Goal: Information Seeking & Learning: Find specific fact

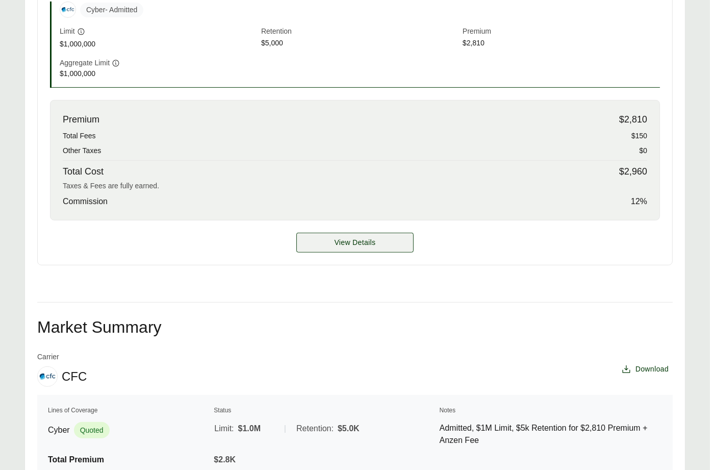
scroll to position [560, 0]
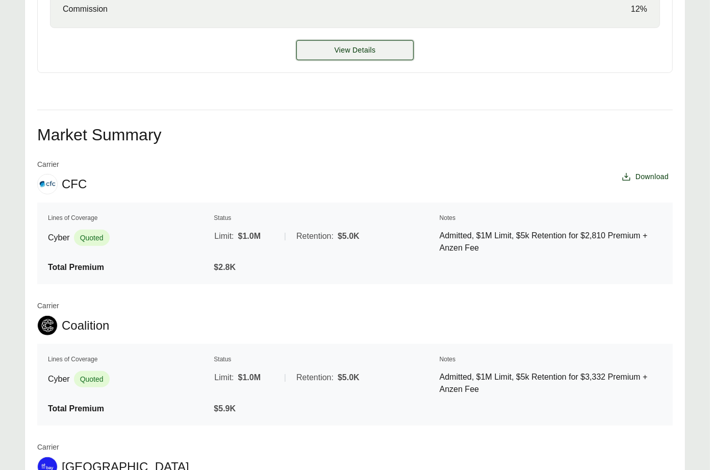
click at [373, 57] on button "View Details" at bounding box center [355, 50] width 117 height 20
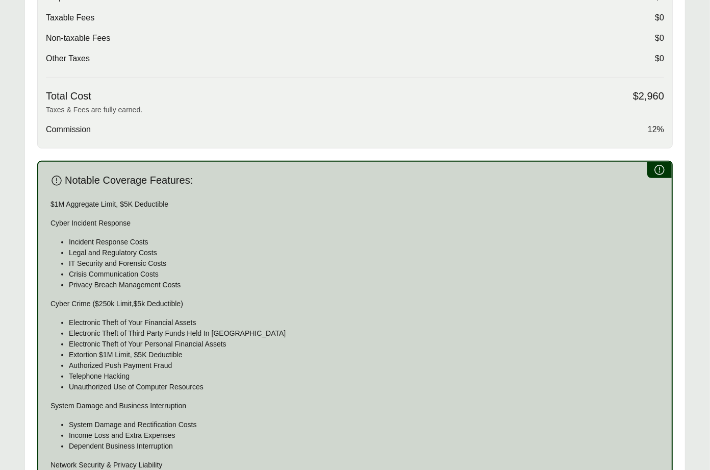
scroll to position [744, 0]
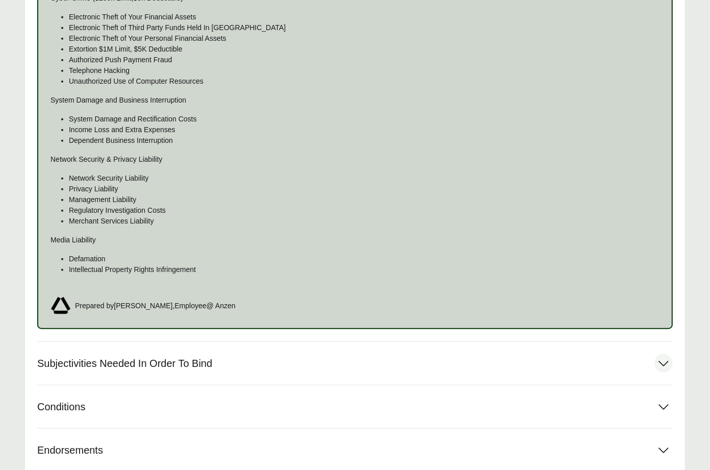
click at [286, 366] on button "Subjectivities Needed In Order To Bind" at bounding box center [355, 363] width 636 height 43
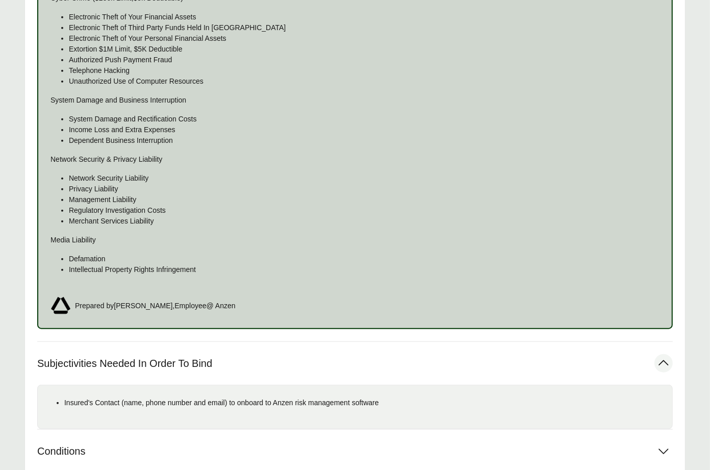
scroll to position [876, 0]
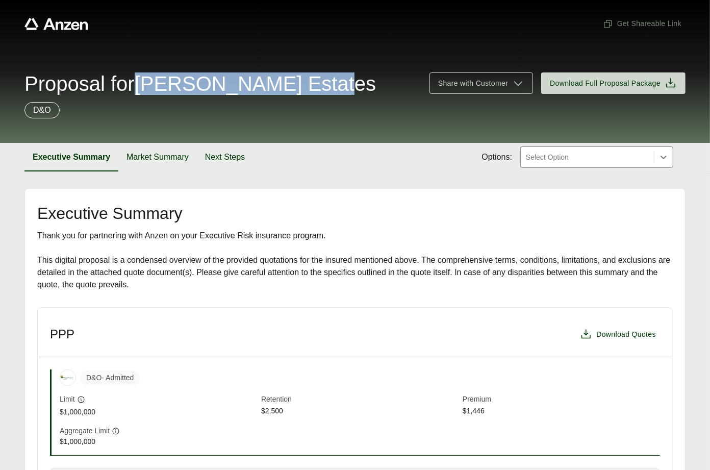
drag, startPoint x: 147, startPoint y: 83, endPoint x: 330, endPoint y: 82, distance: 183.2
click at [344, 78] on div "Proposal for Christopher Estates" at bounding box center [220, 83] width 393 height 20
copy span "Christopher Estates"
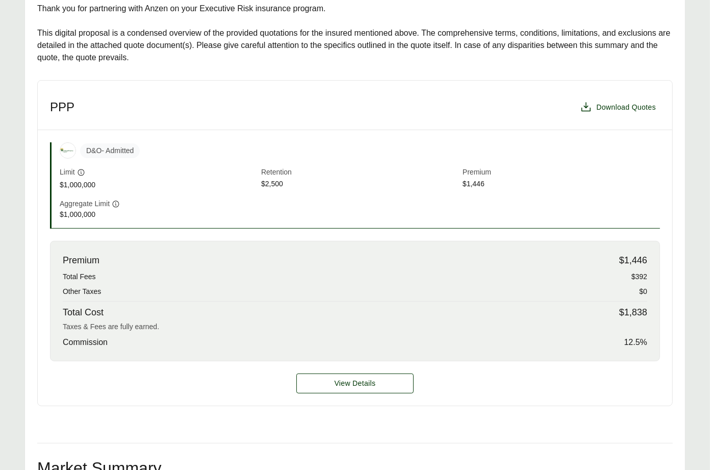
scroll to position [427, 0]
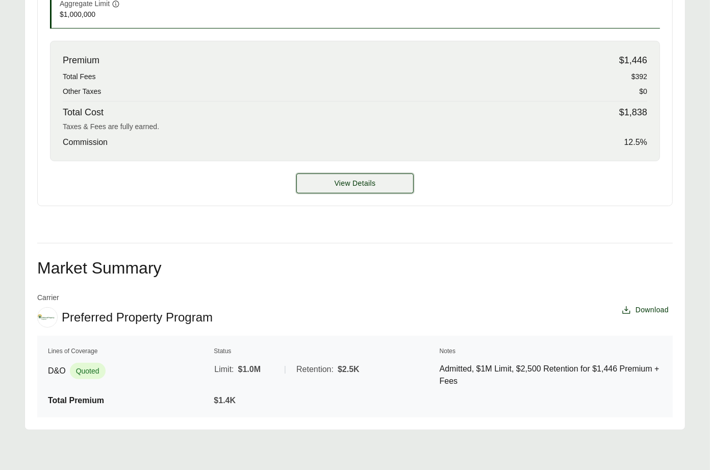
click at [338, 175] on button "View Details" at bounding box center [355, 184] width 117 height 20
click at [320, 187] on button "View Details" at bounding box center [355, 184] width 117 height 20
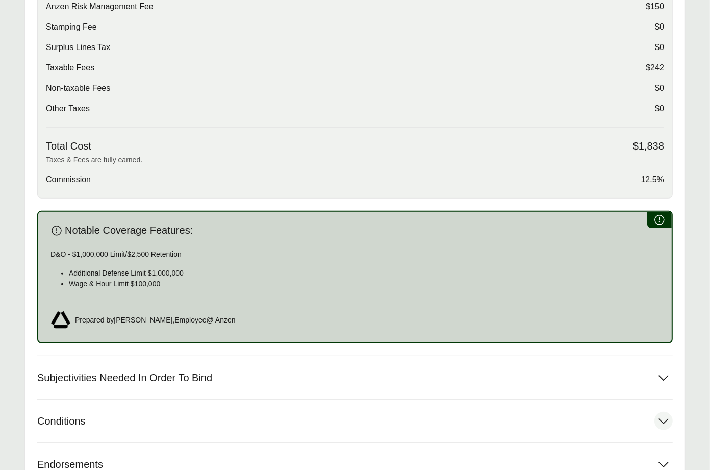
scroll to position [493, 0]
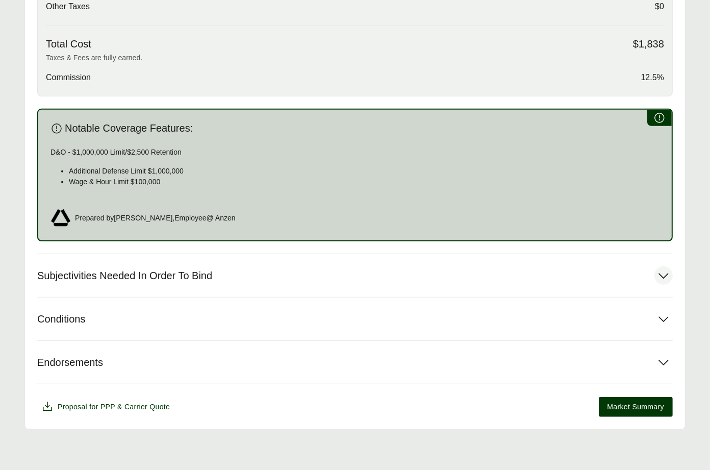
click at [226, 279] on button "Subjectivities Needed In Order To Bind" at bounding box center [355, 275] width 636 height 43
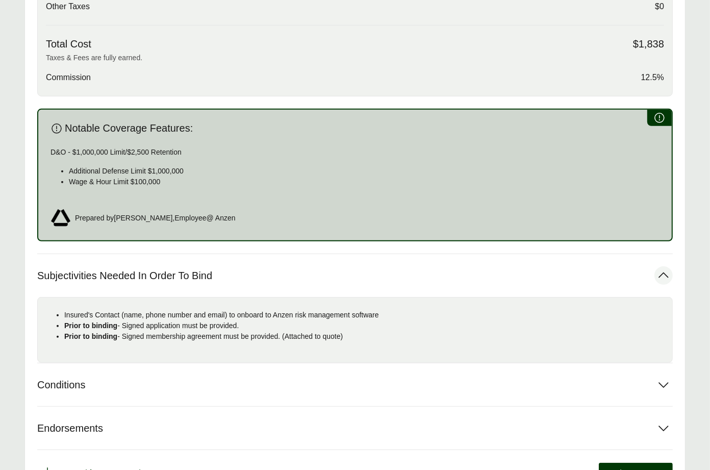
drag, startPoint x: 373, startPoint y: 336, endPoint x: 59, endPoint y: 318, distance: 314.4
click at [59, 318] on ul "Insured's Contact (name, phone number and email) to onboard to Anzen risk manag…" at bounding box center [355, 326] width 619 height 32
copy ul "Insured's Contact (name, phone number and email) to onboard to Anzen risk manag…"
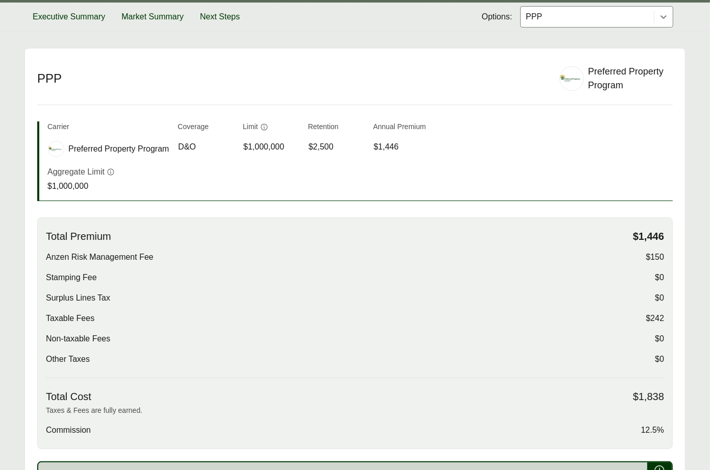
scroll to position [82, 0]
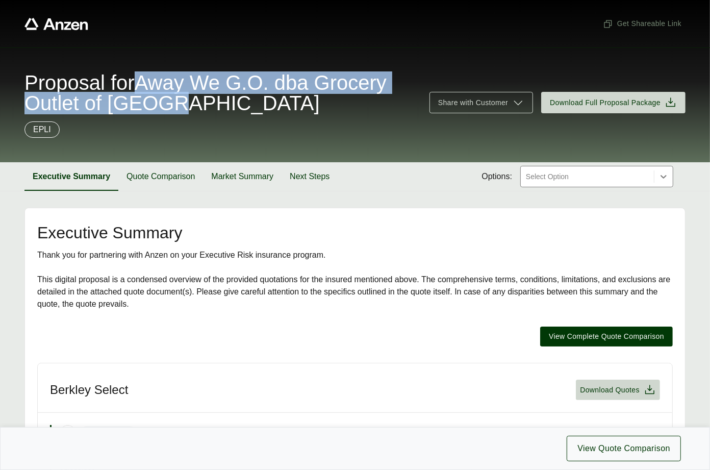
drag, startPoint x: 152, startPoint y: 78, endPoint x: 289, endPoint y: 107, distance: 140.2
click at [289, 107] on span "Proposal for Away We G.O. dba Grocery Outlet of Lompoc" at bounding box center [220, 92] width 393 height 41
copy span "Away We G.O. dba Grocery Outlet of Lompoc"
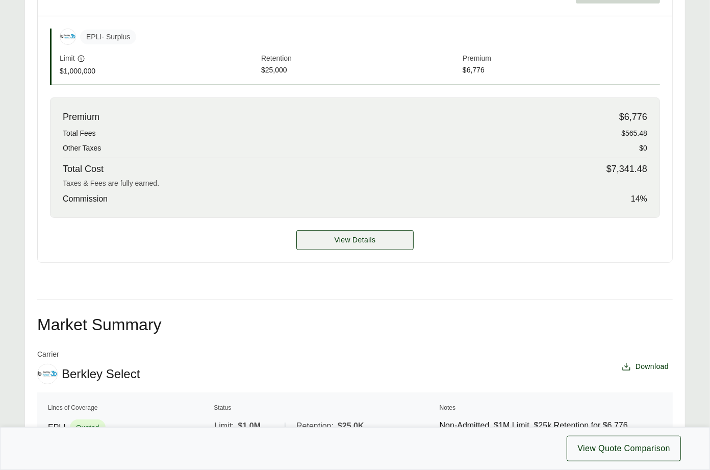
click at [337, 243] on span "View Details" at bounding box center [355, 240] width 41 height 11
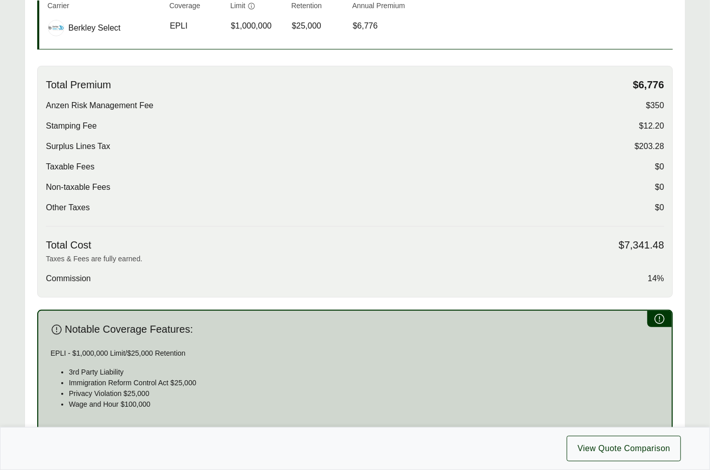
scroll to position [468, 0]
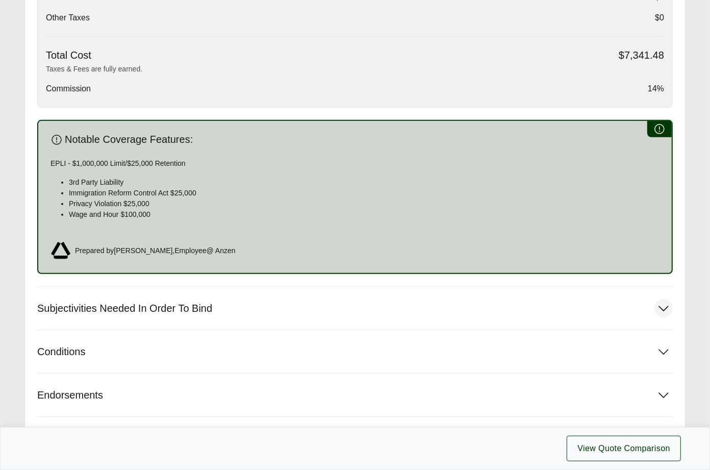
click at [210, 298] on button "Subjectivities Needed In Order To Bind" at bounding box center [355, 308] width 636 height 43
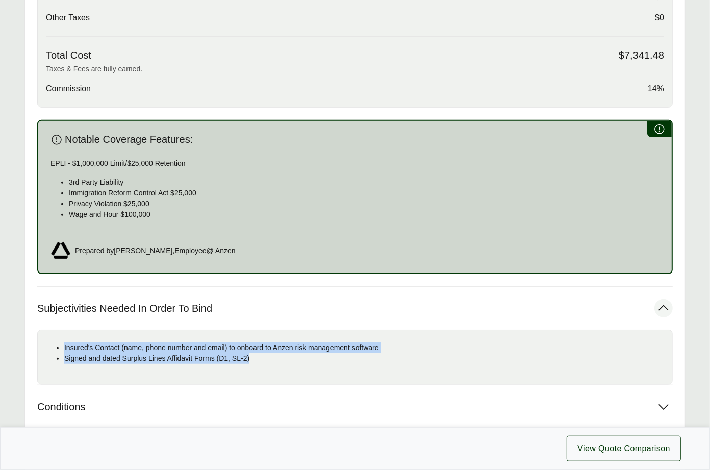
drag, startPoint x: 143, startPoint y: 350, endPoint x: 59, endPoint y: 344, distance: 84.9
click at [59, 344] on ul "Insured's Contact (name, phone number and email) to onboard to Anzen risk manag…" at bounding box center [355, 352] width 619 height 21
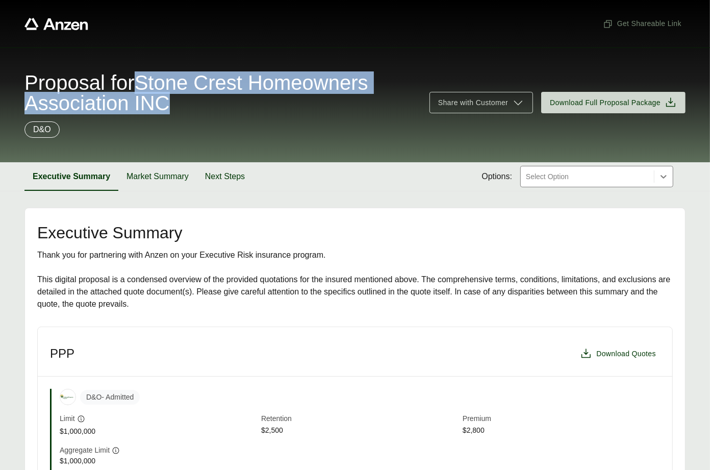
drag, startPoint x: 152, startPoint y: 80, endPoint x: 181, endPoint y: 103, distance: 36.7
click at [181, 103] on span "Proposal for Stone Crest Homeowners Association INC" at bounding box center [220, 92] width 393 height 41
copy span "Stone Crest Homeowners Association INC"
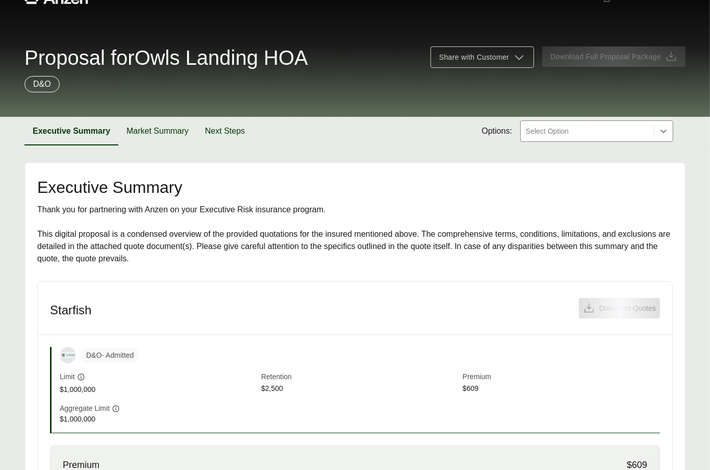
scroll to position [259, 0]
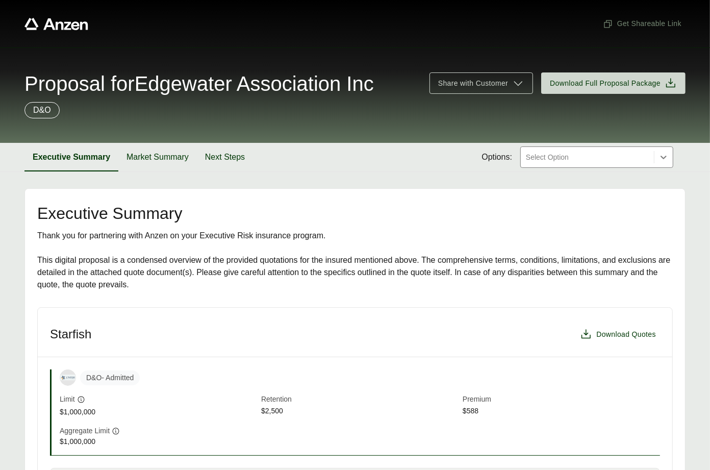
drag, startPoint x: 166, startPoint y: 85, endPoint x: 376, endPoint y: 86, distance: 209.8
click at [370, 86] on span "Proposal for Edgewater Association Inc" at bounding box center [199, 83] width 350 height 20
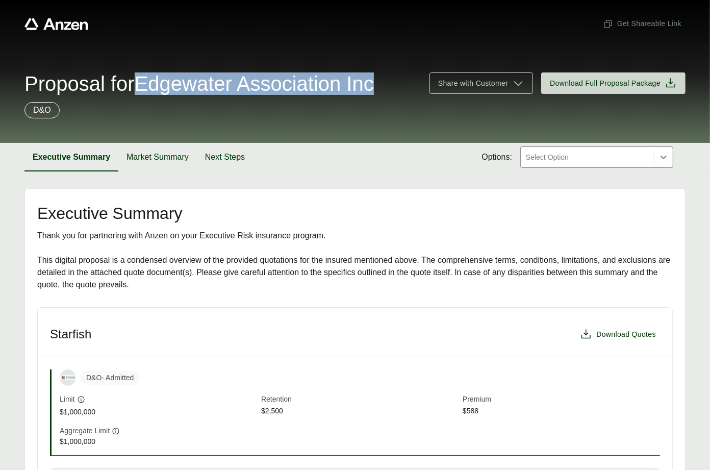
drag, startPoint x: 406, startPoint y: 86, endPoint x: 154, endPoint y: 84, distance: 252.1
click at [154, 84] on span "Proposal for Edgewater Association Inc" at bounding box center [199, 83] width 350 height 20
copy span "Edgewater Association Inc"
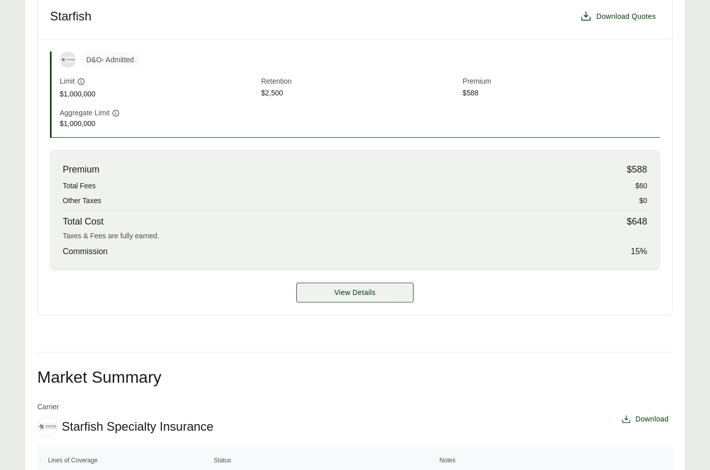
click at [337, 287] on span "View Details" at bounding box center [355, 292] width 41 height 11
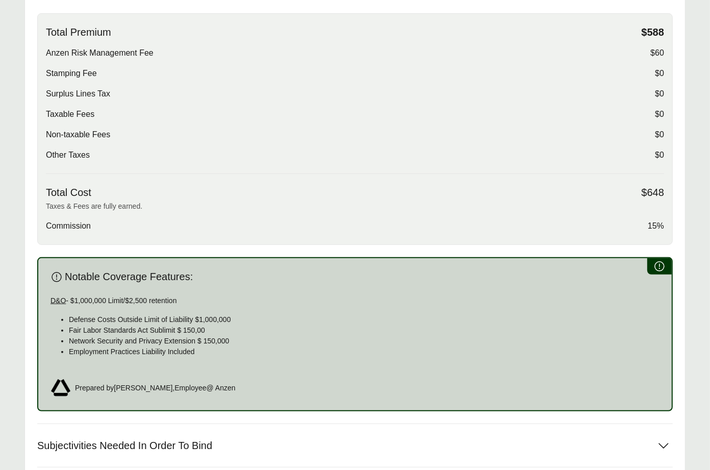
scroll to position [509, 0]
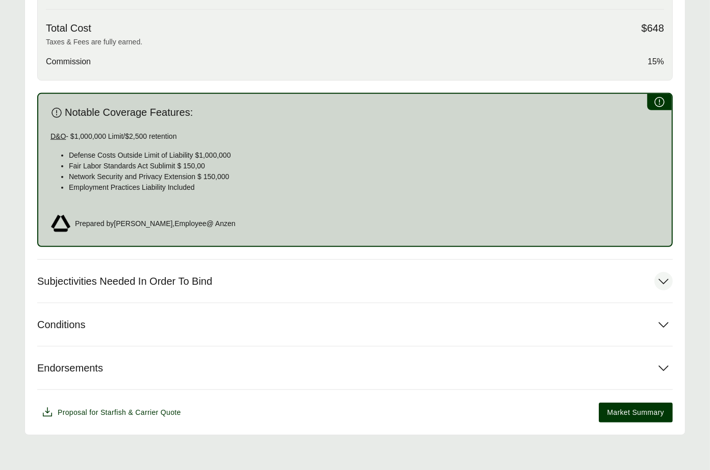
click at [189, 294] on button "Subjectivities Needed In Order To Bind" at bounding box center [355, 281] width 636 height 43
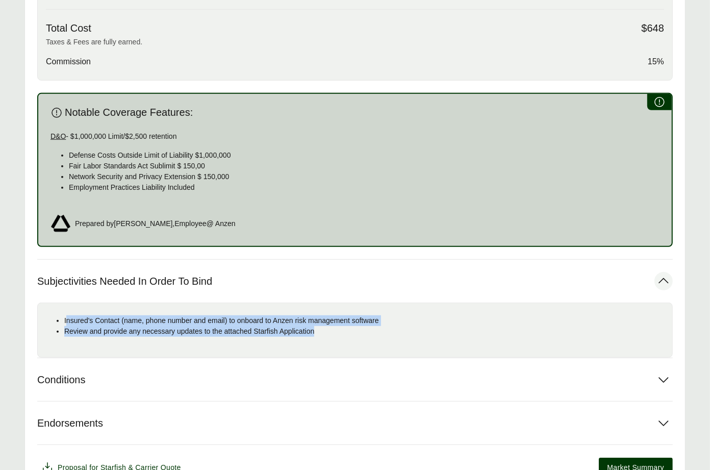
drag, startPoint x: 332, startPoint y: 335, endPoint x: 66, endPoint y: 316, distance: 267.1
click at [66, 316] on div "Insured's Contact (name, phone number and email) to onboard to Anzen risk manag…" at bounding box center [355, 330] width 636 height 55
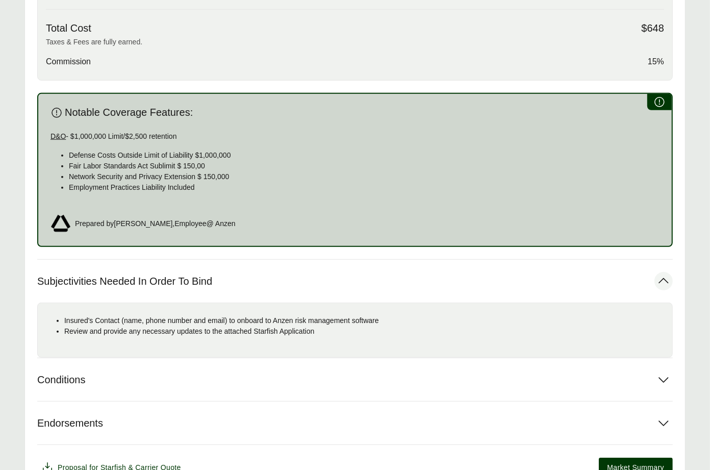
click at [272, 328] on p "Review and provide any necessary updates to the attached Starfish Application" at bounding box center [364, 331] width 600 height 11
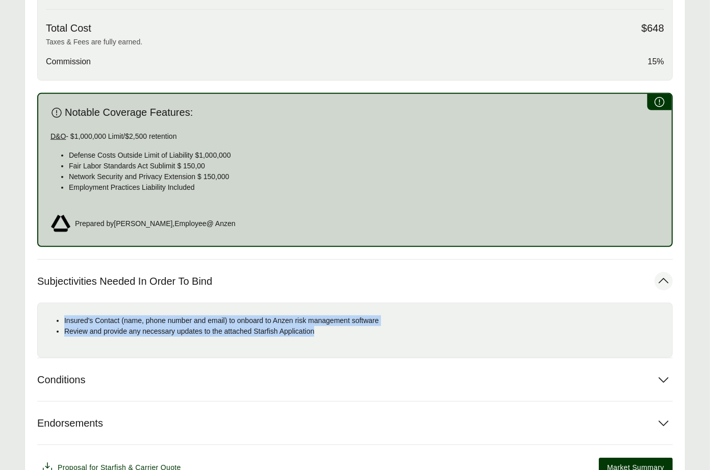
drag, startPoint x: 233, startPoint y: 326, endPoint x: 61, endPoint y: 318, distance: 172.2
click at [61, 318] on ul "Insured's Contact (name, phone number and email) to onboard to Anzen risk manag…" at bounding box center [355, 325] width 619 height 21
copy ul "Insured's Contact (name, phone number and email) to onboard to Anzen risk manag…"
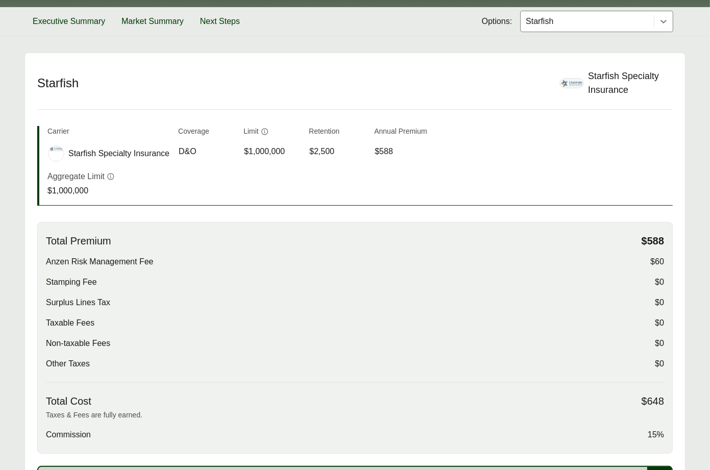
scroll to position [60, 0]
